Goal: Navigation & Orientation: Find specific page/section

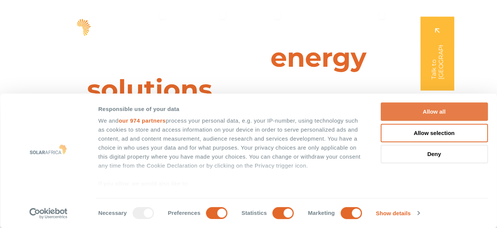
click at [420, 113] on button "Allow all" at bounding box center [434, 112] width 107 height 18
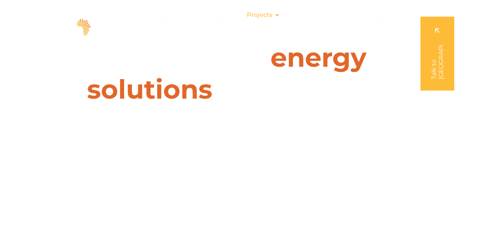
click at [277, 16] on icon "Menu" at bounding box center [278, 15] width 6 height 6
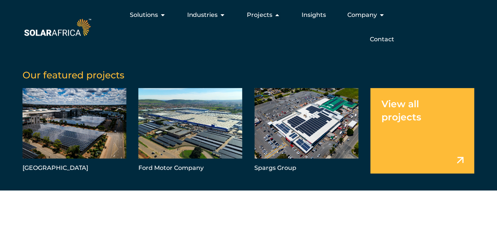
click at [404, 113] on link "Menu" at bounding box center [423, 131] width 104 height 86
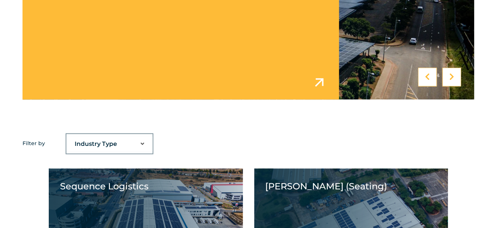
scroll to position [437, 0]
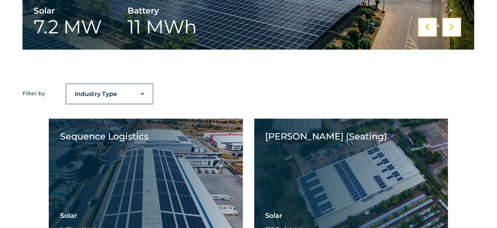
click at [140, 93] on select "Industry Type Agriculture Automotive Corporate Parks FMCG Food Processing Hospi…" at bounding box center [109, 94] width 86 height 15
click at [66, 87] on select "Industry Type Agriculture Automotive Corporate Parks FMCG Food Processing Hospi…" at bounding box center [109, 94] width 86 height 15
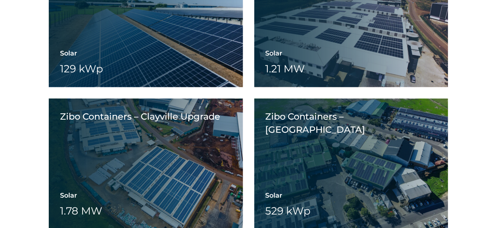
scroll to position [2441, 0]
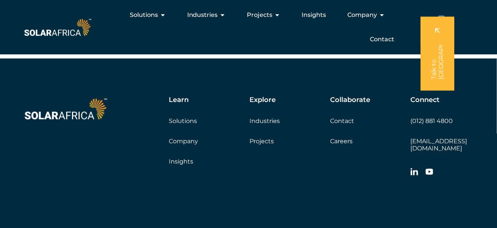
click at [267, 145] on div "Learn Solutions Company Insights Explore Industries Projects Collaborate Contac…" at bounding box center [301, 138] width 348 height 84
click at [266, 141] on link "Projects" at bounding box center [261, 141] width 24 height 7
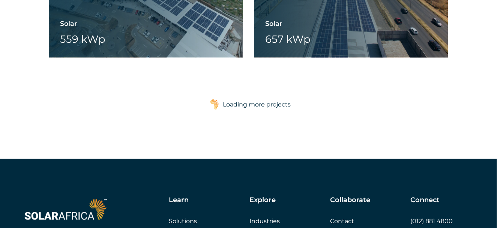
scroll to position [3488, 0]
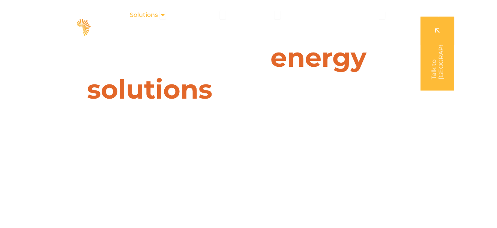
click at [153, 15] on span "Solutions" at bounding box center [144, 15] width 28 height 9
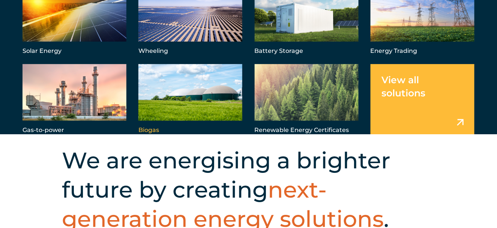
scroll to position [125, 0]
